Goal: Information Seeking & Learning: Learn about a topic

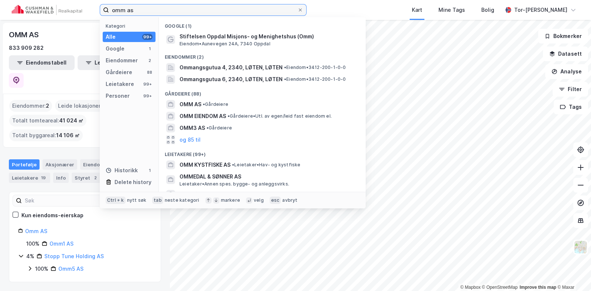
drag, startPoint x: 137, startPoint y: 14, endPoint x: 0, endPoint y: -5, distance: 138.7
click at [0, 0] on html "omm as Kategori Alle 99+ Google 1 Eiendommer 2 Gårdeiere 88 Leietakere 99+ Pers…" at bounding box center [295, 145] width 591 height 291
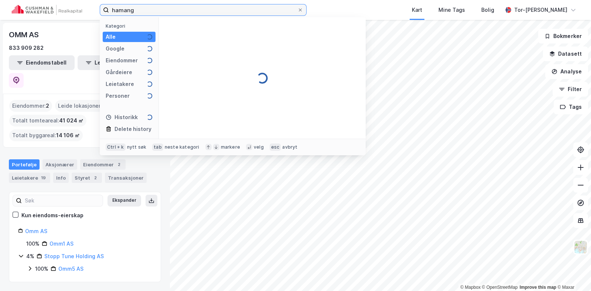
type input "hamang"
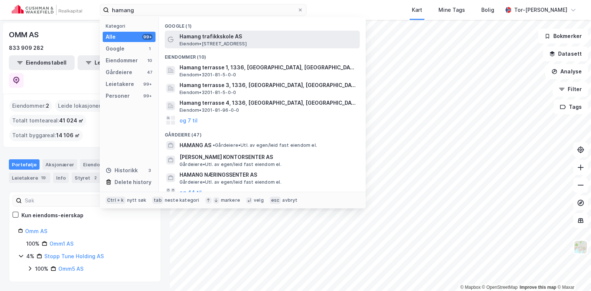
click at [194, 35] on span "Hamang trafikkskole AS" at bounding box center [268, 36] width 177 height 9
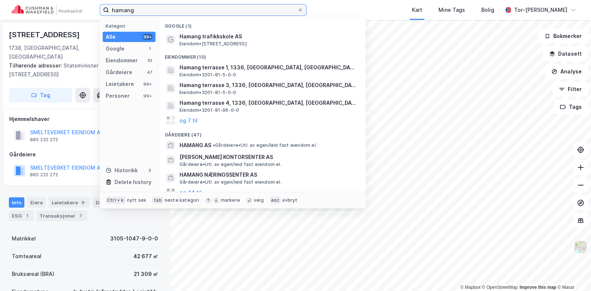
click at [162, 8] on input "hamang" at bounding box center [203, 9] width 188 height 11
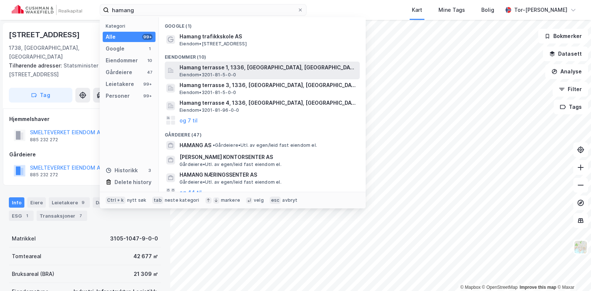
click at [228, 70] on span "Hamang terrasse 1, 1336, [GEOGRAPHIC_DATA], [GEOGRAPHIC_DATA]" at bounding box center [268, 67] width 177 height 9
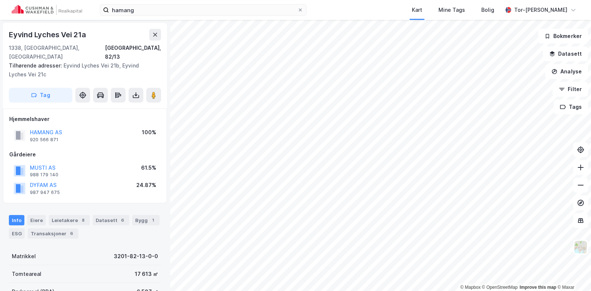
scroll to position [146, 0]
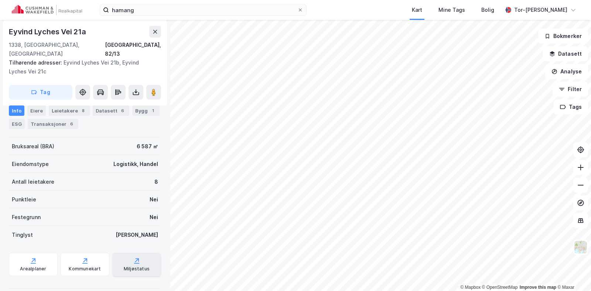
click at [137, 266] on div "Miljøstatus" at bounding box center [137, 269] width 26 height 6
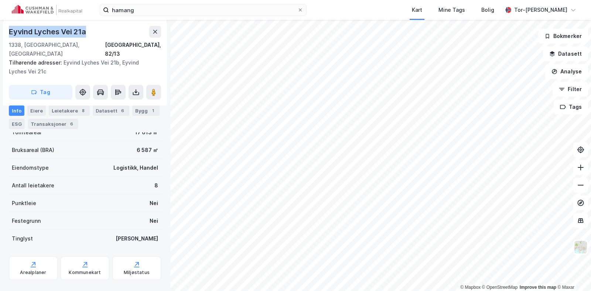
drag, startPoint x: 89, startPoint y: 26, endPoint x: 9, endPoint y: 30, distance: 79.9
click at [9, 30] on div "Eyvind Lyches Vei 21a" at bounding box center [85, 32] width 152 height 12
copy div "Eyvind Lyches Vei 21a"
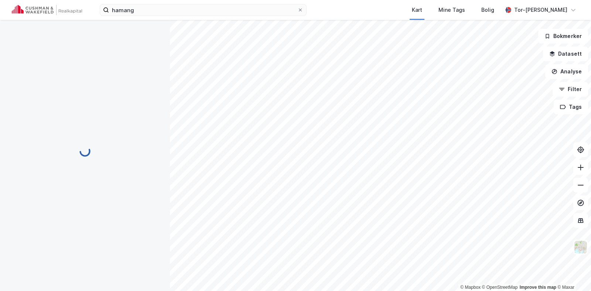
scroll to position [17, 0]
